Goal: Task Accomplishment & Management: Use online tool/utility

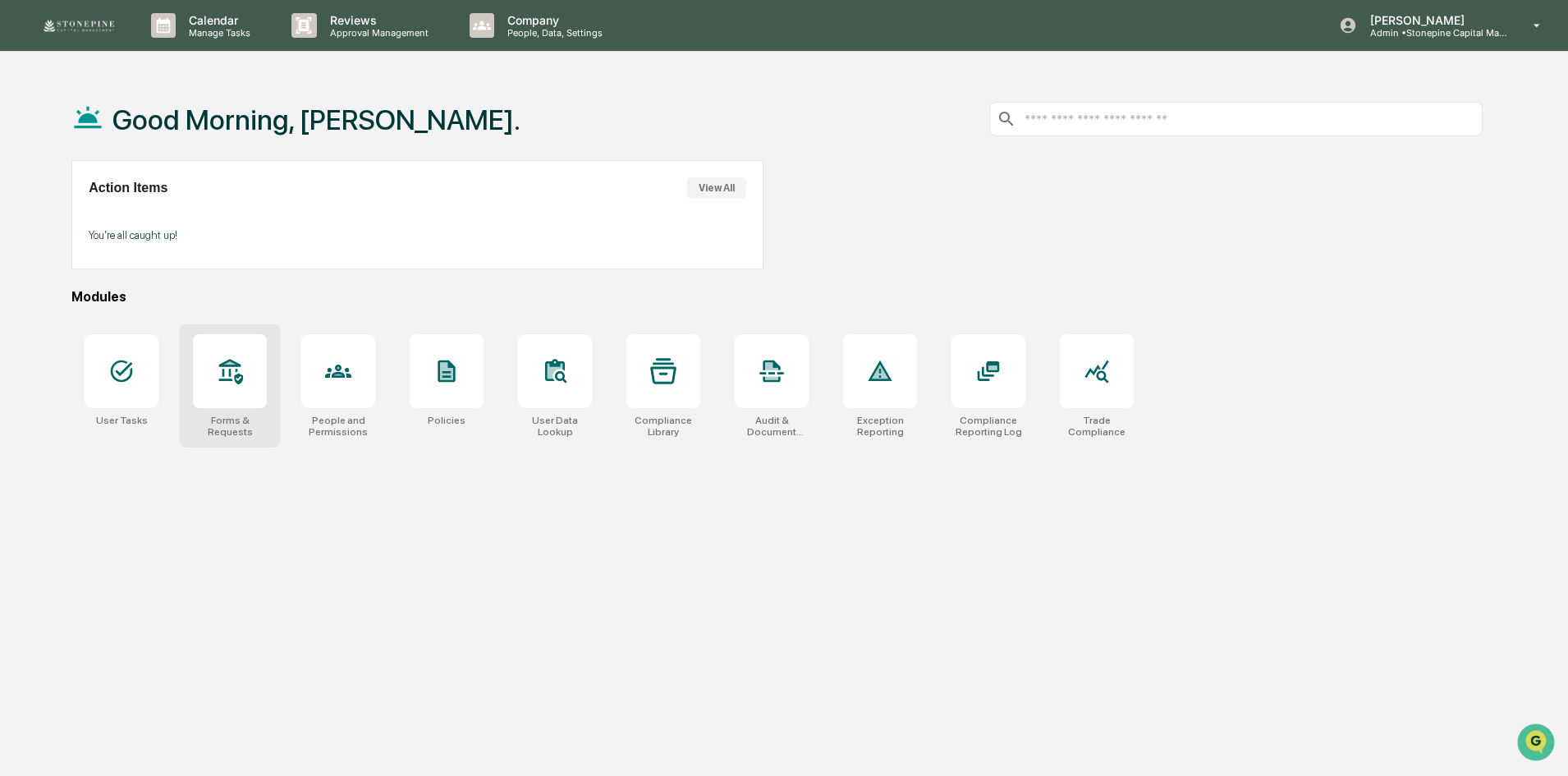
click at [217, 370] on icon at bounding box center [230, 371] width 27 height 27
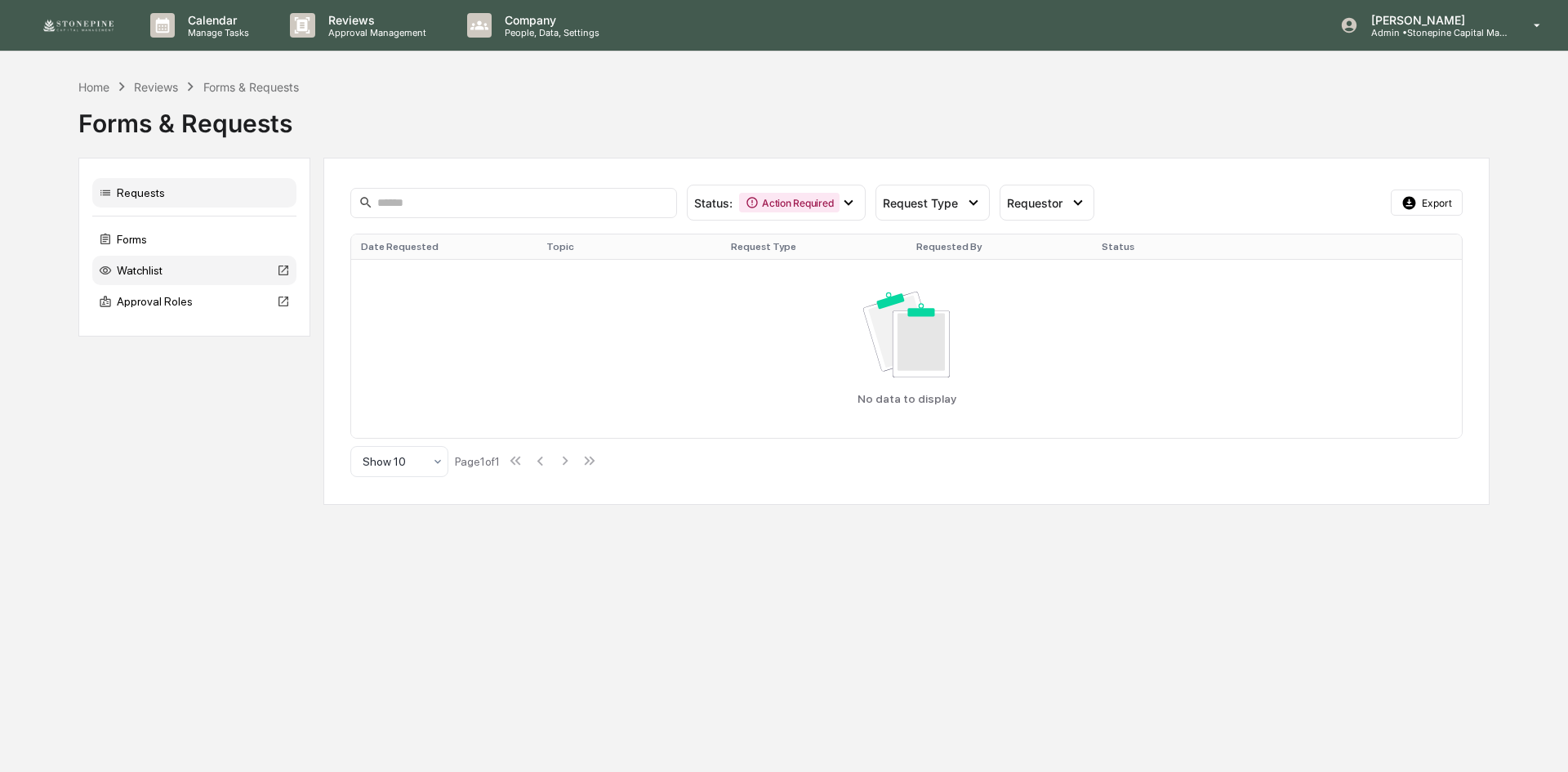
click at [170, 273] on div "Watchlist" at bounding box center [194, 271] width 204 height 30
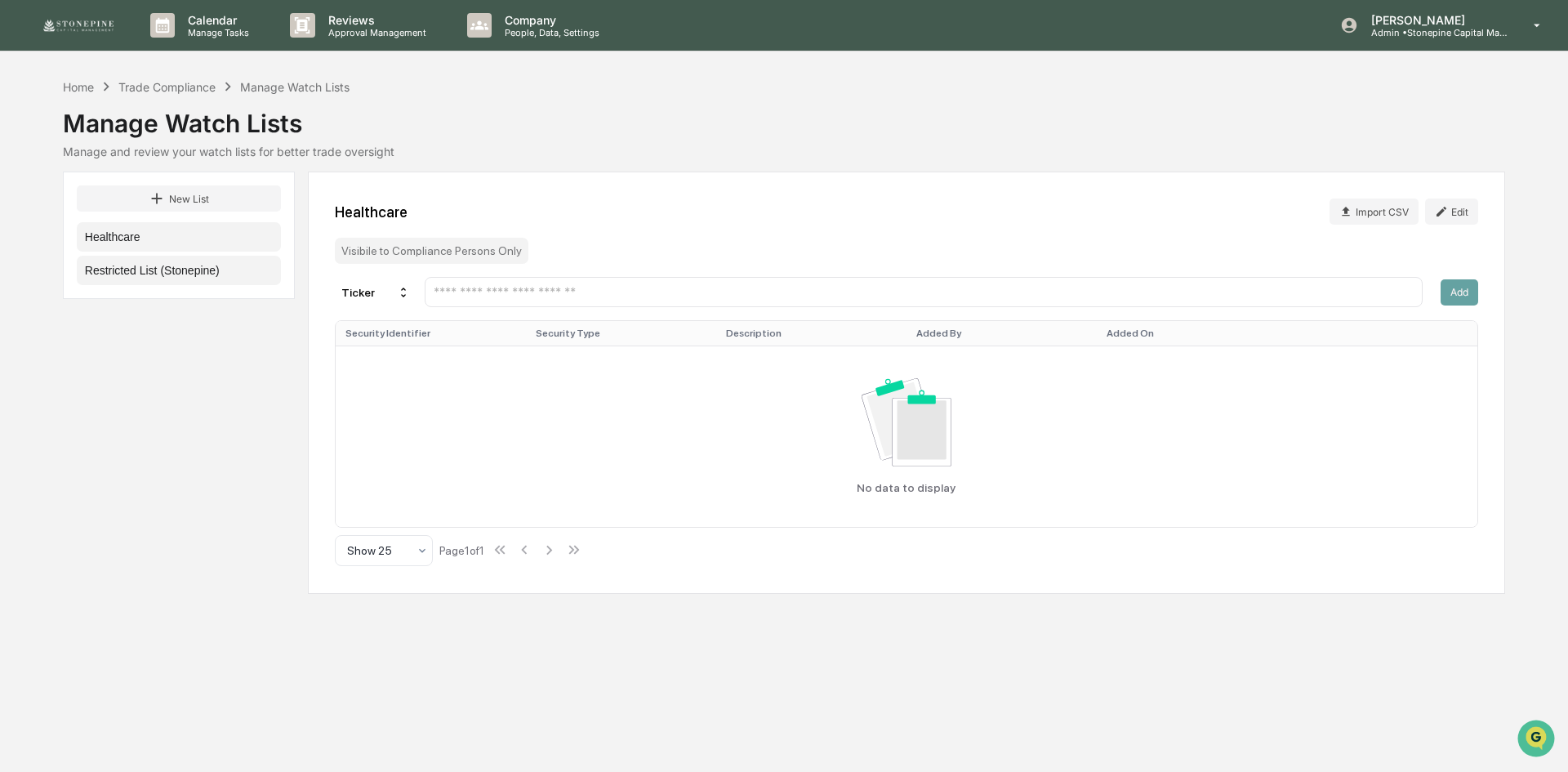
click at [223, 263] on button "Restricted List (Stonepine)" at bounding box center [178, 271] width 204 height 30
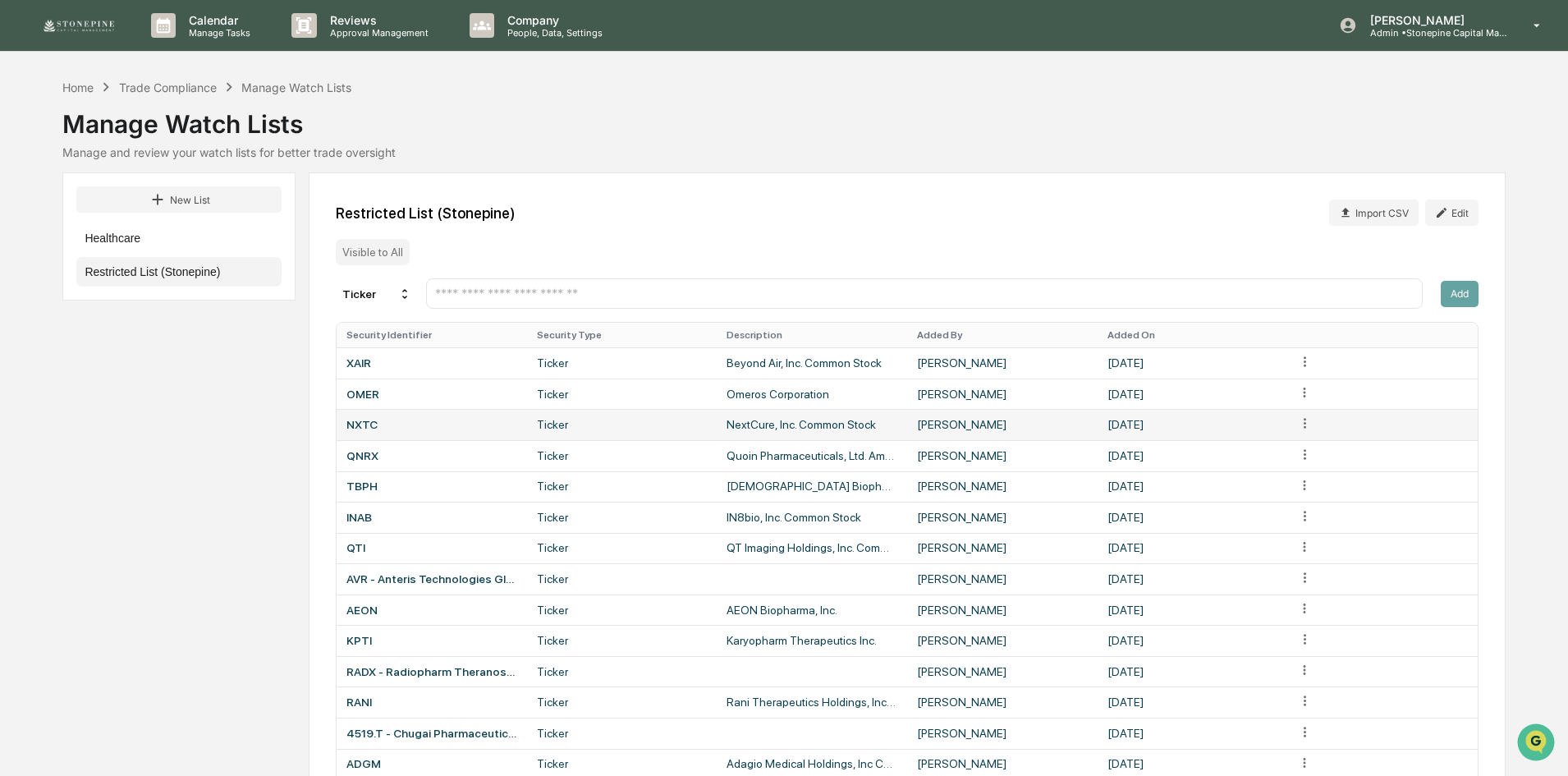
scroll to position [103, 0]
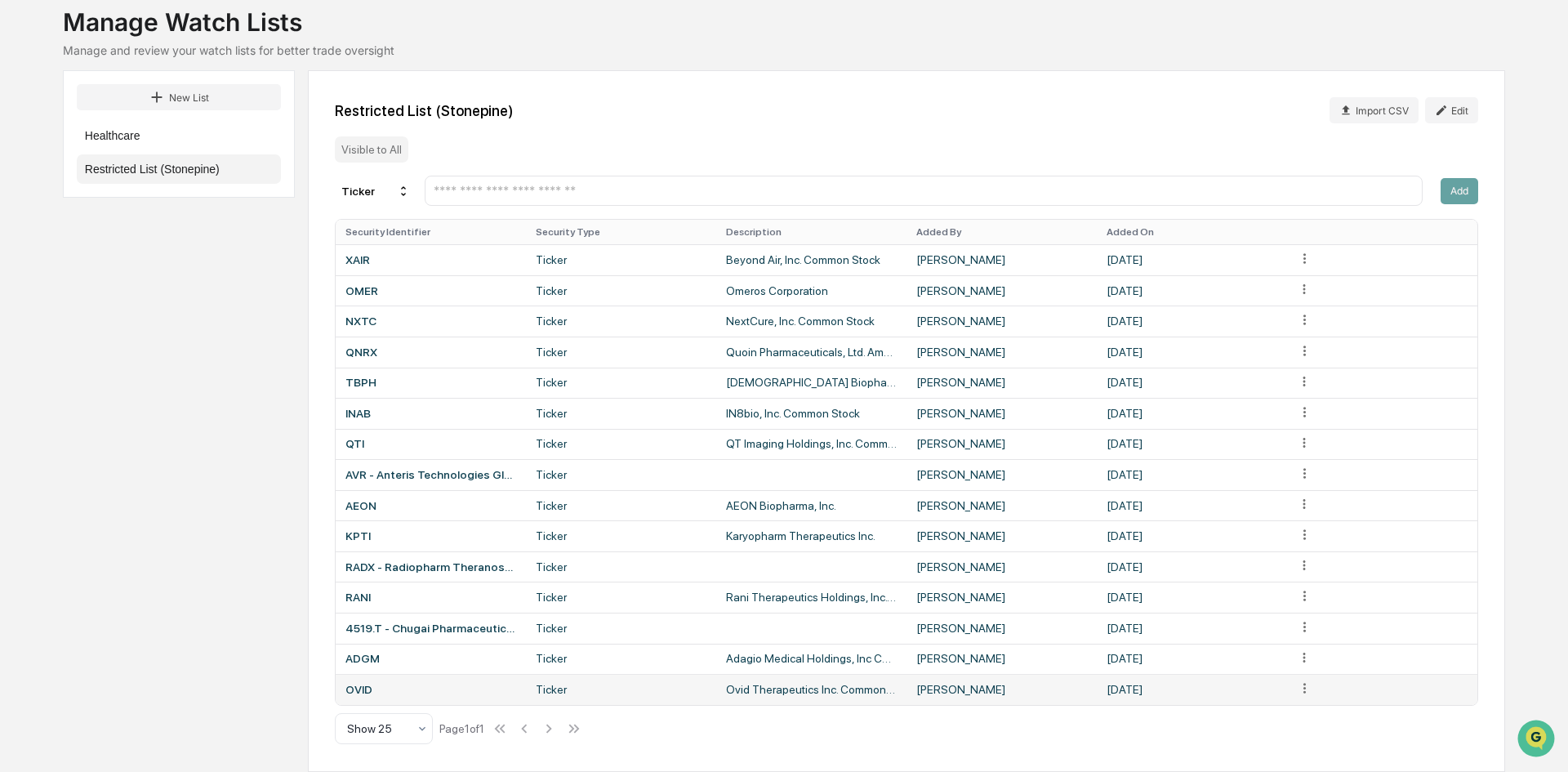
click at [1300, 671] on html "Calendar Manage Tasks Reviews Approval Management Company People, Data, Setting…" at bounding box center [784, 285] width 1568 height 772
click at [1305, 721] on div "Delete" at bounding box center [1298, 716] width 104 height 27
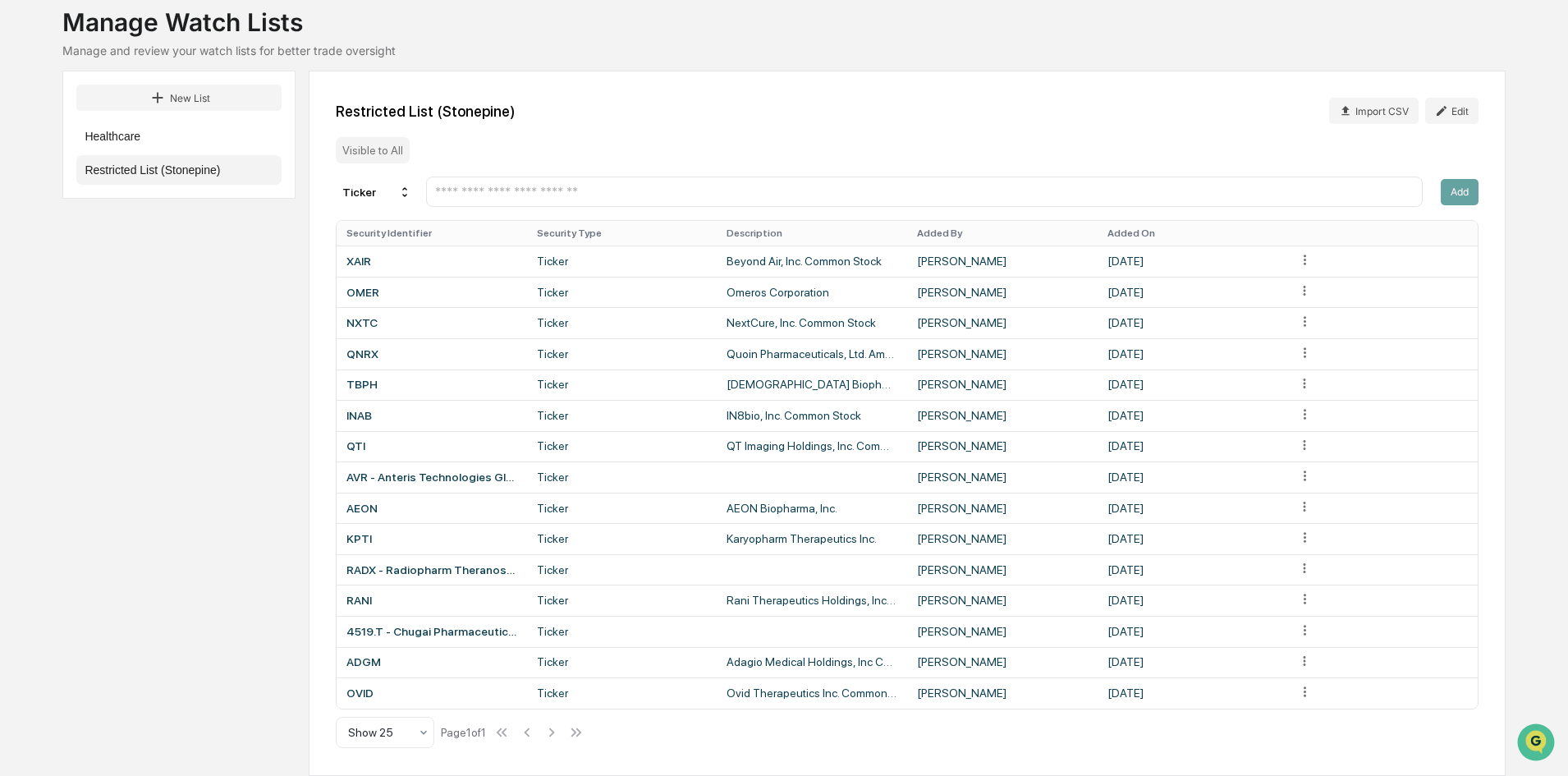
scroll to position [71, 0]
